Goal: Task Accomplishment & Management: Use online tool/utility

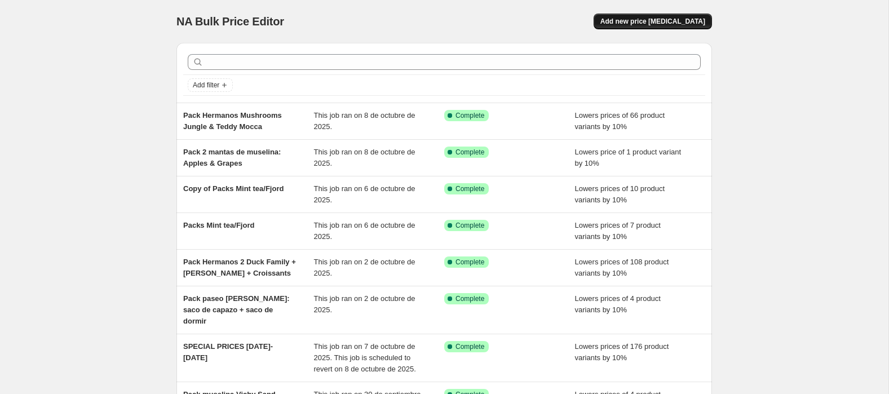
click at [668, 22] on span "Add new price [MEDICAL_DATA]" at bounding box center [652, 21] width 105 height 9
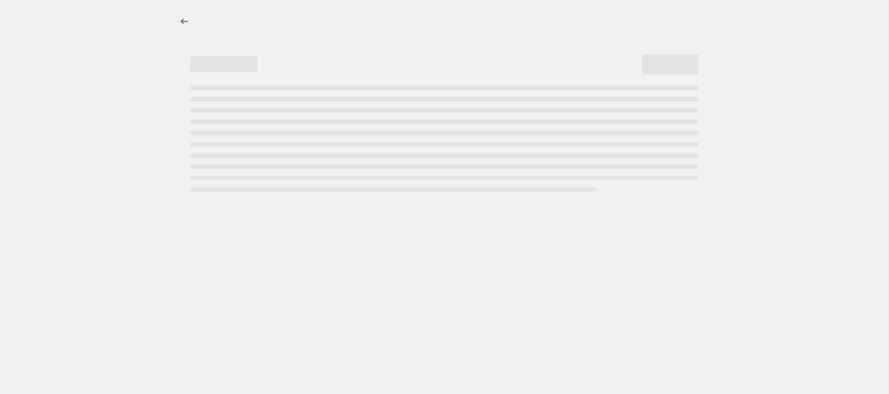
select select "percentage"
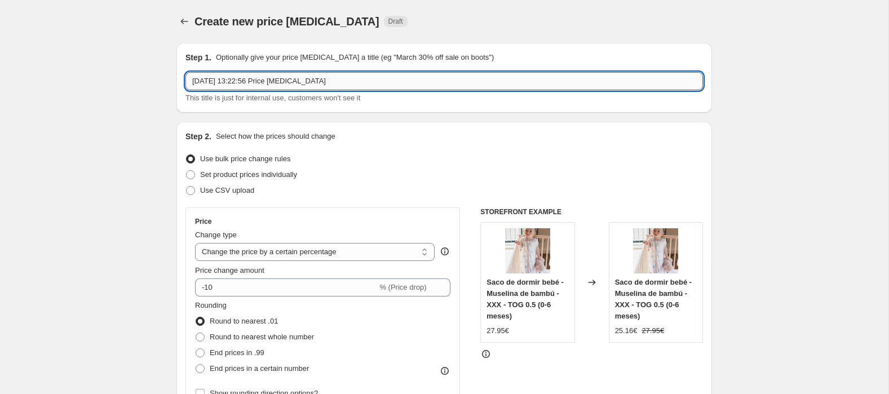
click at [279, 77] on input "8 oct 2025, 13:22:56 Price change job" at bounding box center [443, 81] width 517 height 18
drag, startPoint x: 287, startPoint y: 81, endPoint x: 82, endPoint y: 76, distance: 205.7
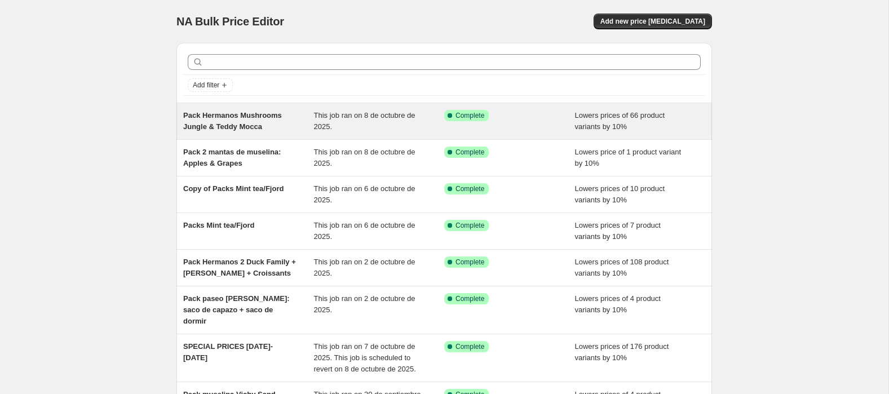
click at [358, 132] on div "This job ran on 8 de octubre de 2025." at bounding box center [379, 121] width 131 height 23
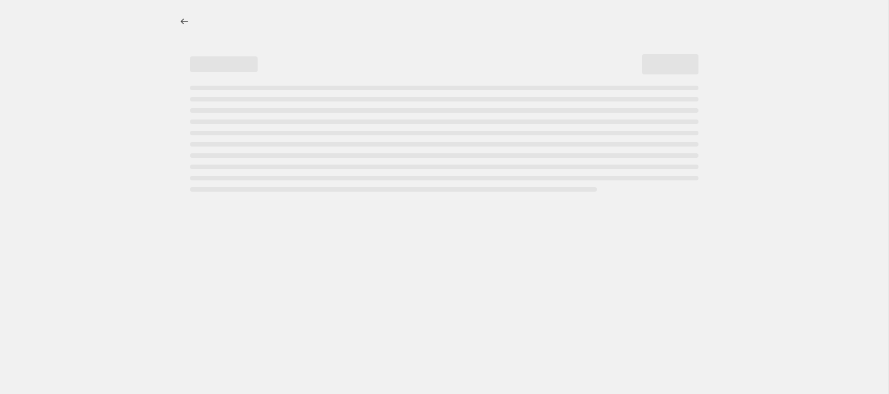
select select "percentage"
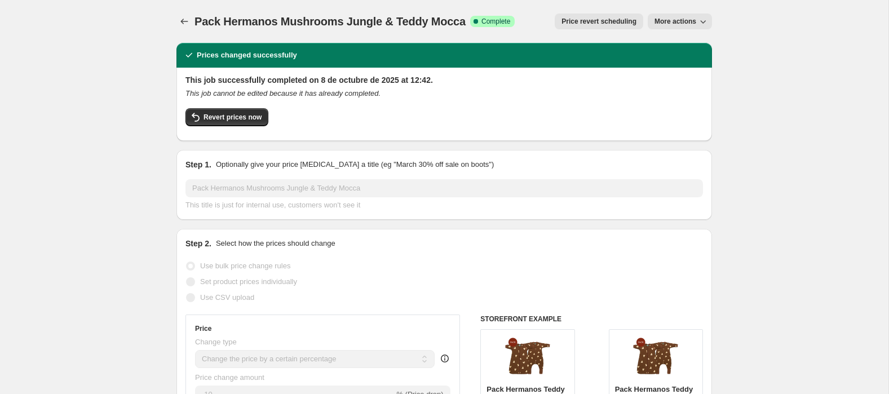
click at [706, 20] on icon "button" at bounding box center [702, 21] width 11 height 11
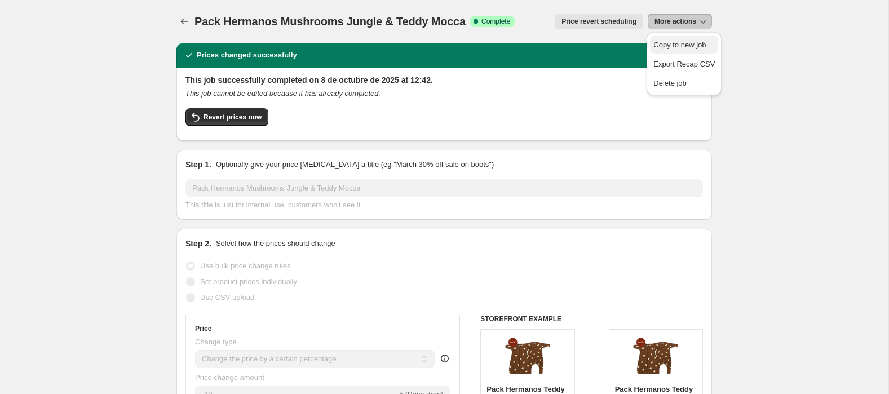
click at [694, 43] on span "Copy to new job" at bounding box center [679, 45] width 52 height 8
select select "percentage"
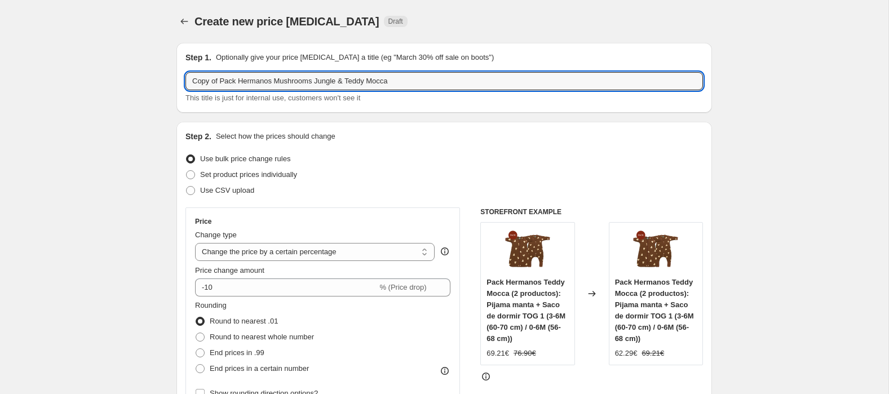
drag, startPoint x: 417, startPoint y: 84, endPoint x: -47, endPoint y: 55, distance: 465.2
click at [0, 55] on html "Home Settings Plans Skip to content Create new price change job. This page is r…" at bounding box center [444, 197] width 889 height 394
paste input "Pack paseo Mint Tea (4 productos): saco de capazo de invierno + neceser + organ…"
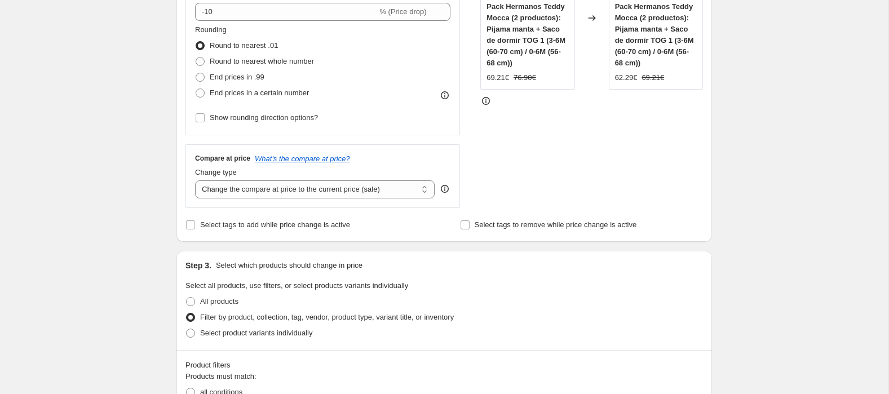
scroll to position [278, 0]
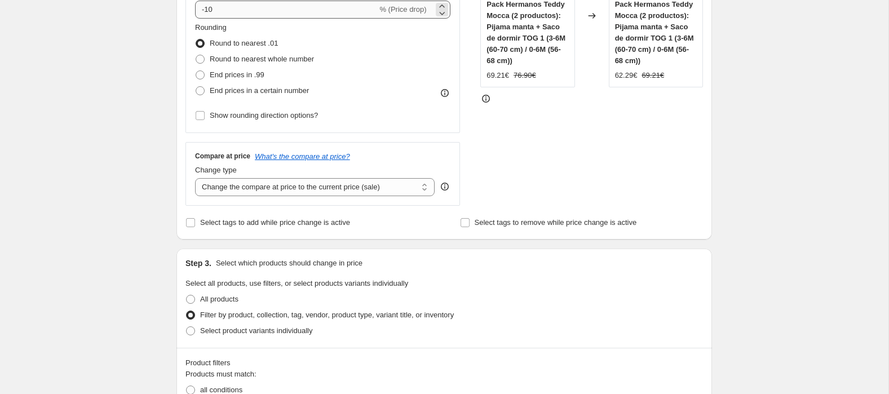
type input "Pack paseo Mint Tea (4 productos): saco de capazo de invierno + neceser + organ…"
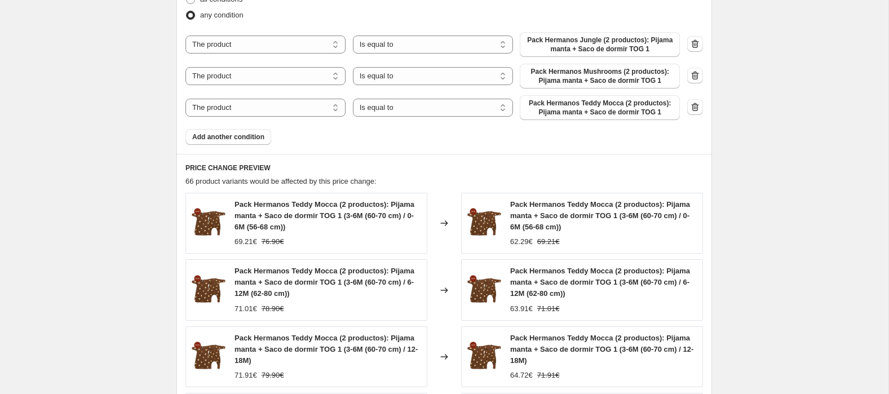
scroll to position [660, 0]
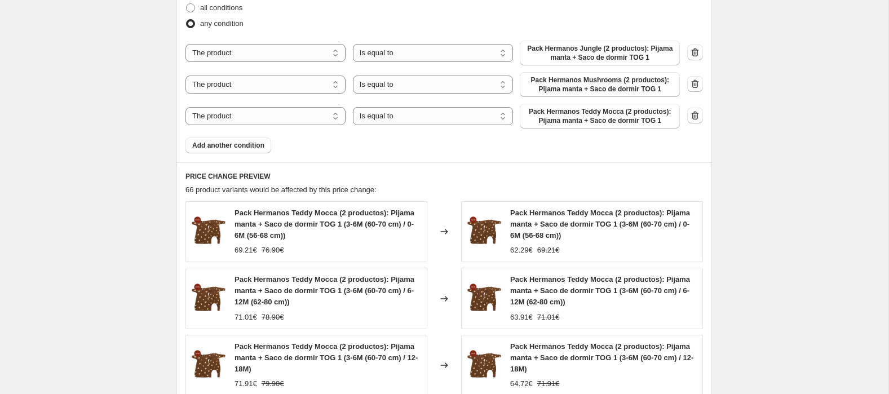
drag, startPoint x: 696, startPoint y: 114, endPoint x: 694, endPoint y: 100, distance: 13.7
click at [696, 113] on icon "button" at bounding box center [694, 115] width 11 height 11
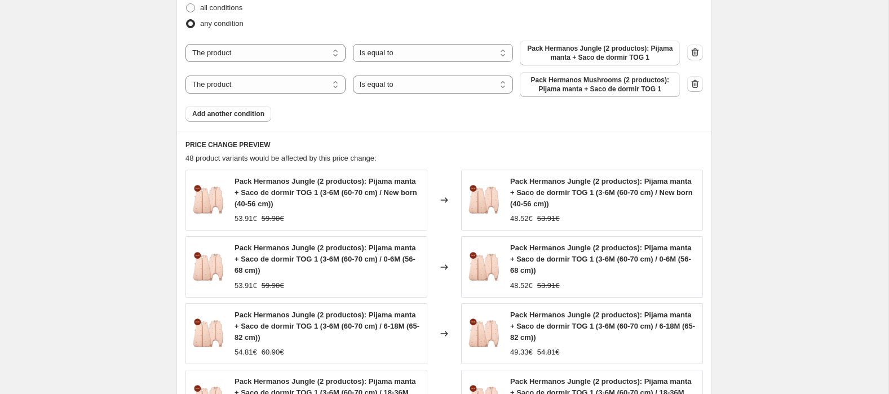
drag, startPoint x: 695, startPoint y: 85, endPoint x: 628, endPoint y: 86, distance: 66.5
click at [695, 85] on icon "button" at bounding box center [694, 83] width 11 height 11
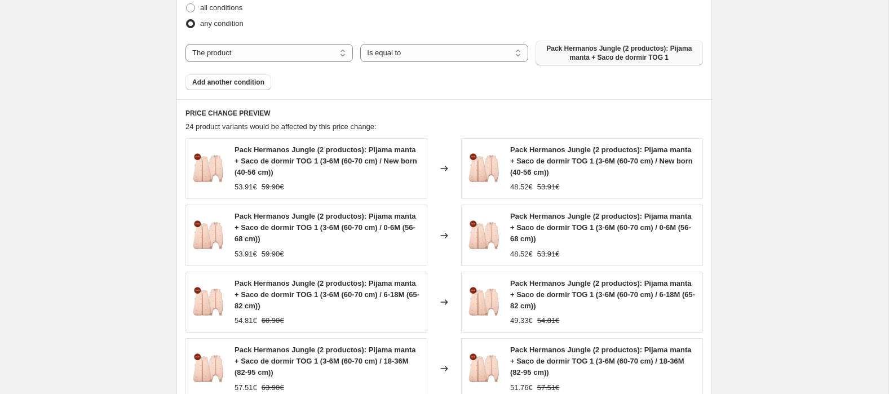
click at [605, 51] on span "Pack Hermanos Jungle (2 productos): Pijama manta + Saco de dormir TOG 1" at bounding box center [619, 53] width 154 height 18
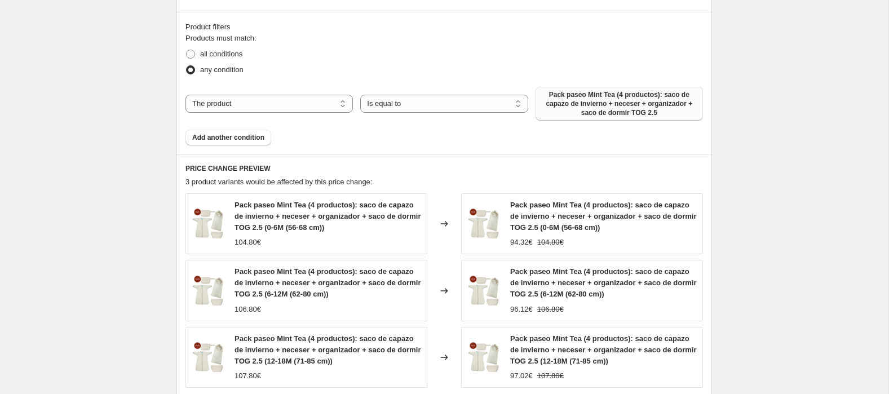
scroll to position [615, 0]
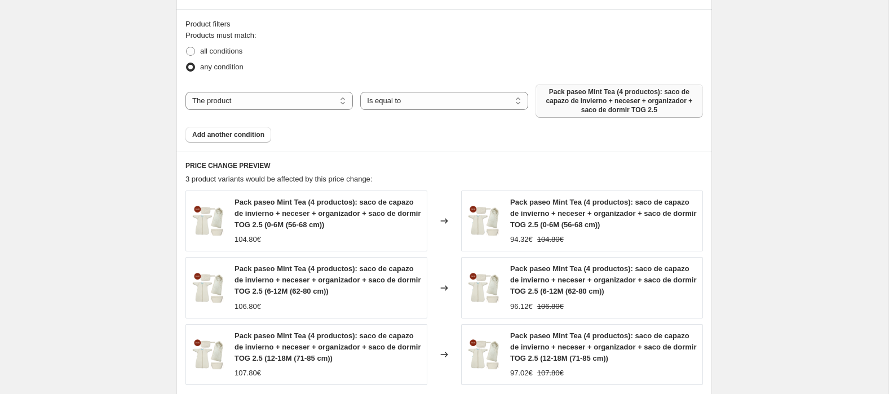
click at [598, 105] on span "Pack paseo Mint Tea (4 productos): saco de capazo de invierno + neceser + organ…" at bounding box center [619, 100] width 154 height 27
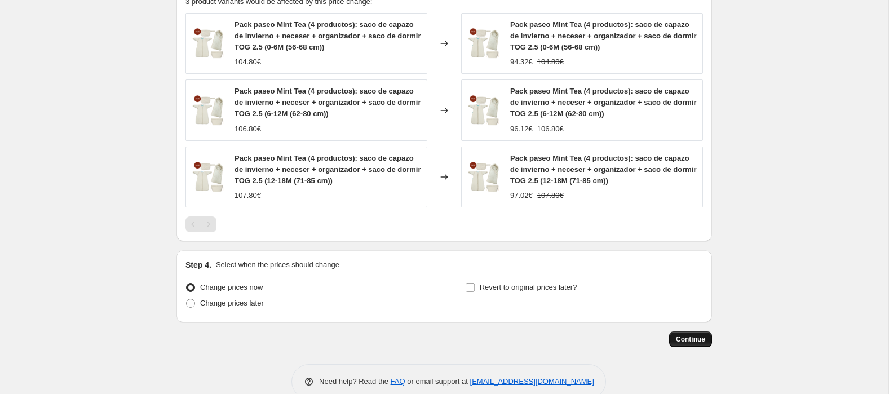
scroll to position [795, 0]
click at [695, 337] on span "Continue" at bounding box center [690, 338] width 29 height 9
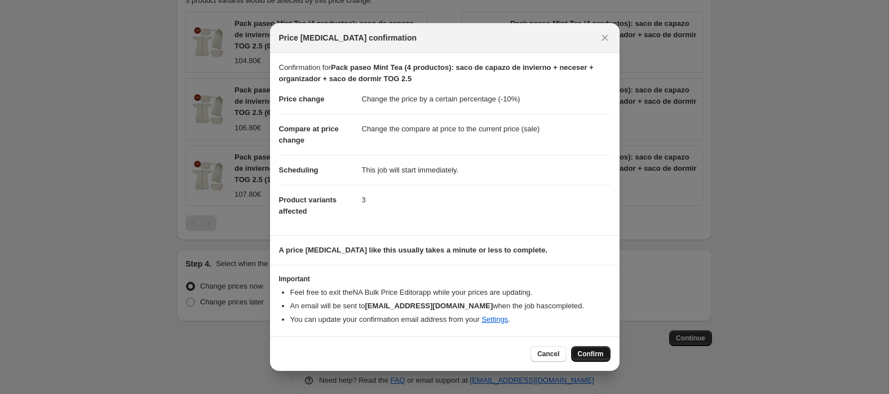
click at [586, 354] on span "Confirm" at bounding box center [591, 353] width 26 height 9
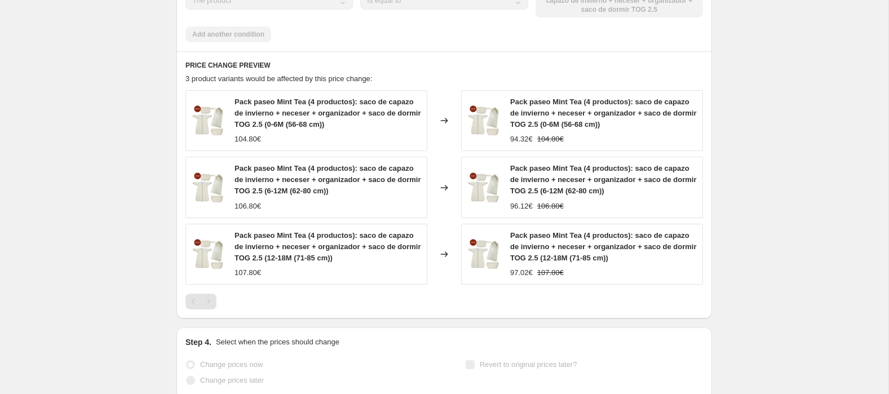
select select "percentage"
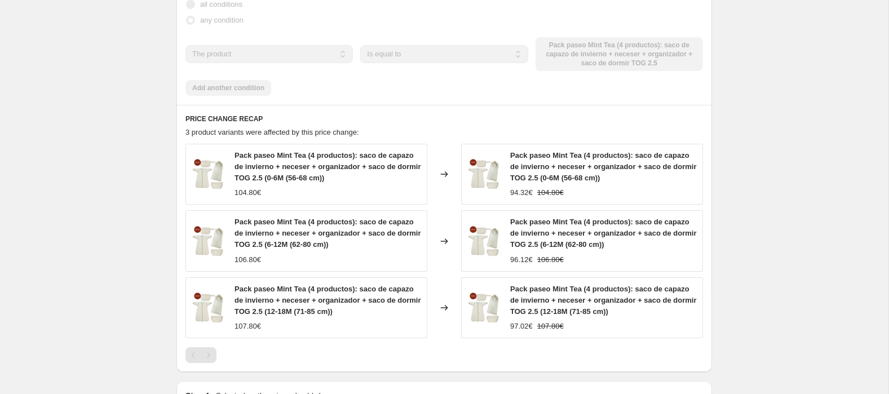
scroll to position [0, 0]
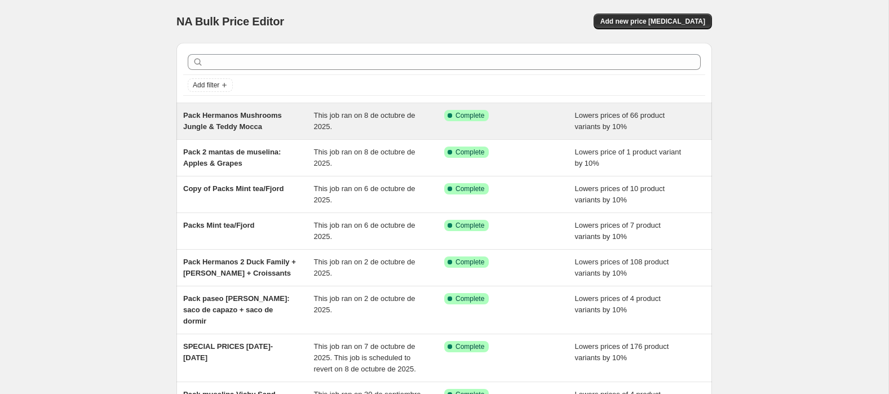
click at [352, 119] on span "This job ran on 8 de octubre de 2025." at bounding box center [364, 121] width 101 height 20
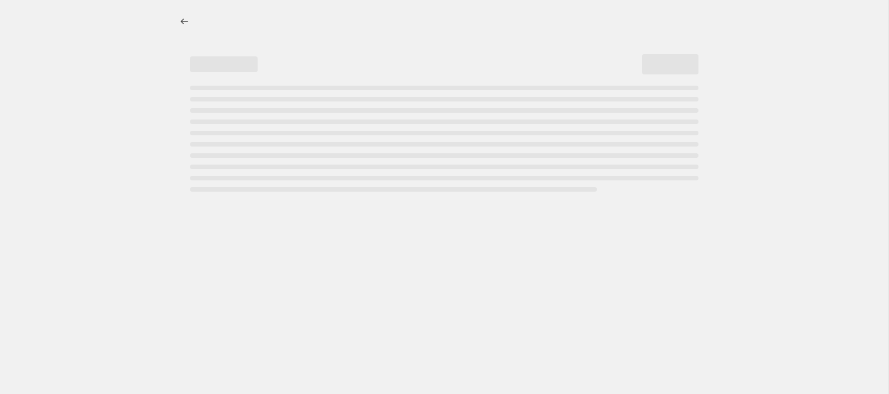
select select "percentage"
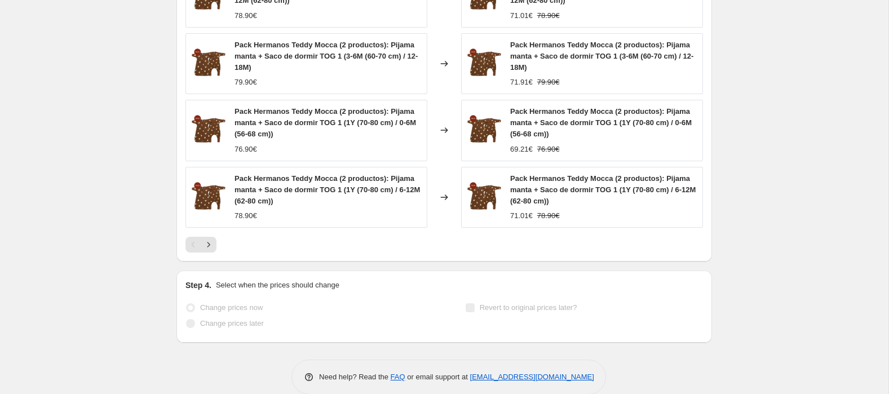
scroll to position [1079, 0]
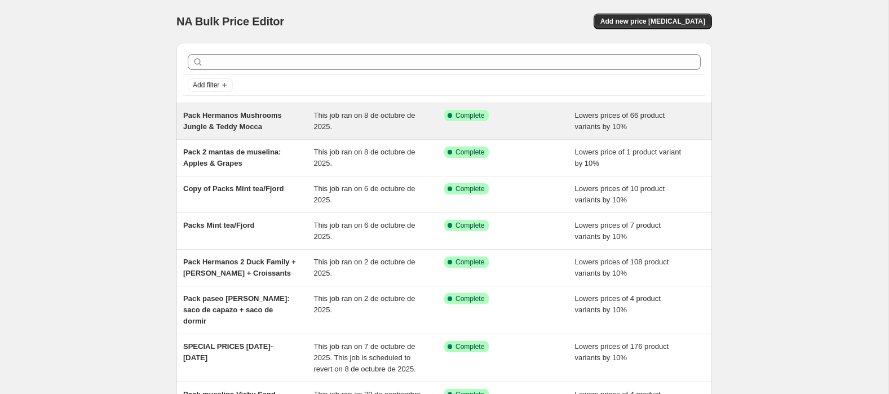
click at [370, 123] on div "This job ran on 8 de octubre de 2025." at bounding box center [379, 121] width 131 height 23
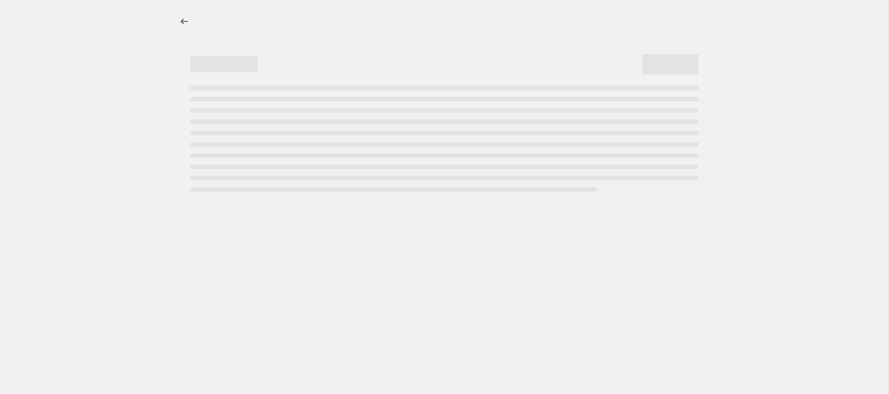
select select "percentage"
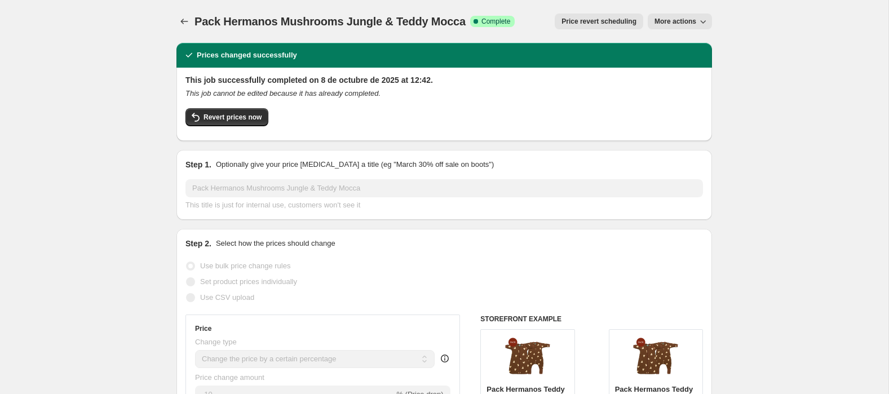
click at [668, 21] on span "More actions" at bounding box center [675, 21] width 42 height 9
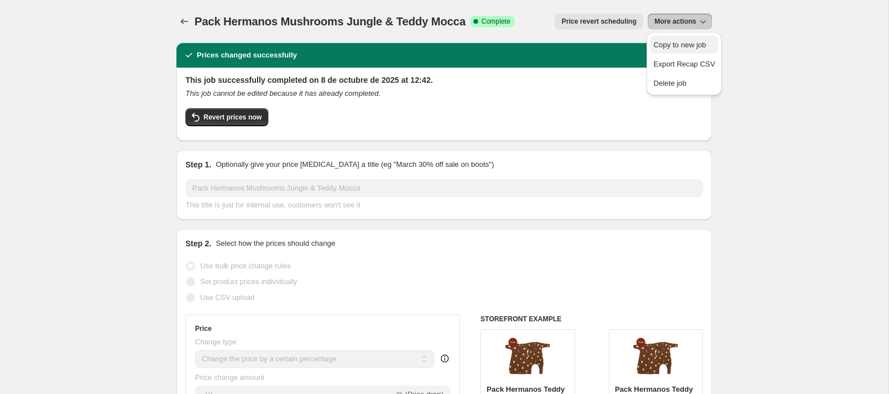
click at [712, 42] on span "Copy to new job" at bounding box center [683, 44] width 61 height 11
select select "percentage"
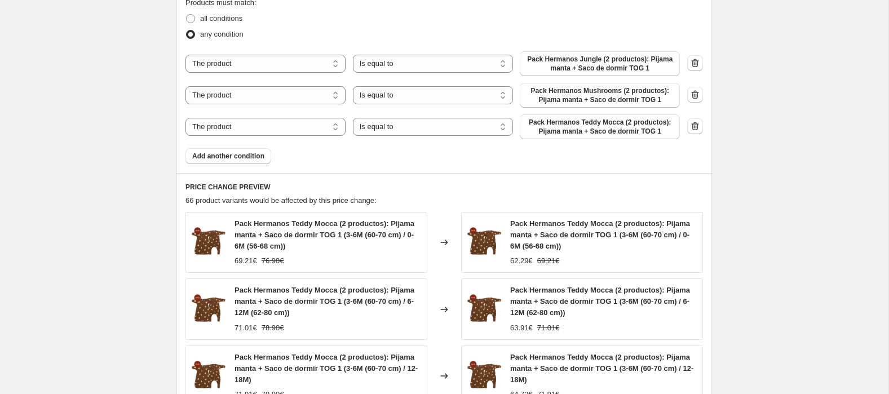
scroll to position [650, 0]
